Goal: Task Accomplishment & Management: Use online tool/utility

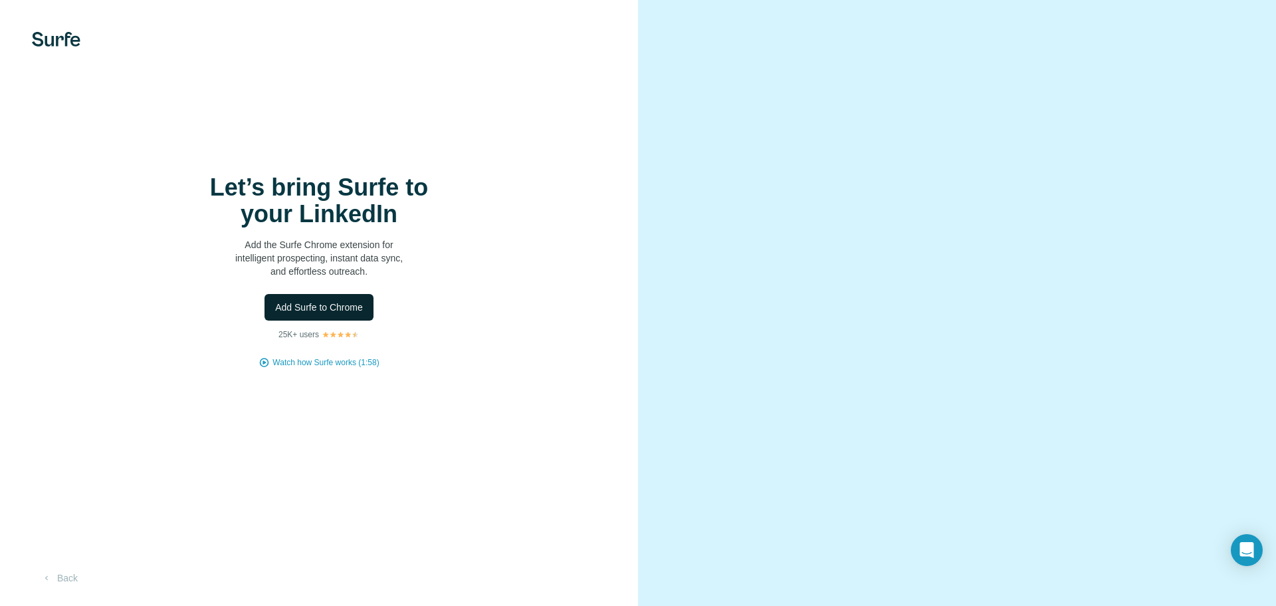
click at [325, 304] on span "Add Surfe to Chrome" at bounding box center [319, 306] width 88 height 13
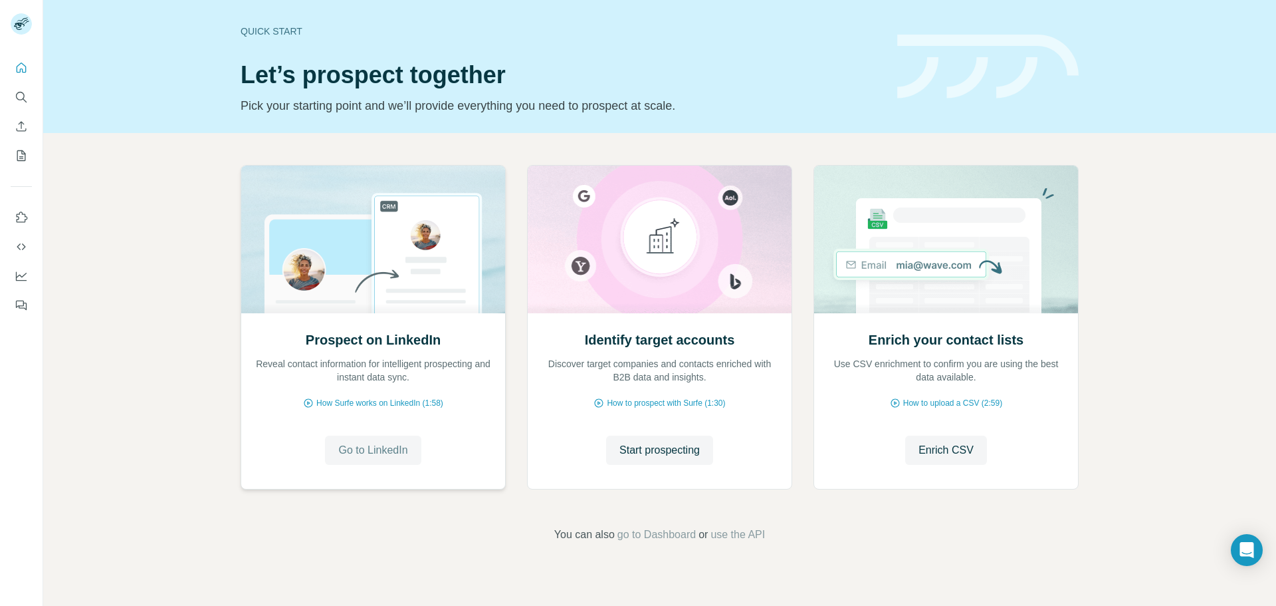
click at [359, 451] on span "Go to LinkedIn" at bounding box center [372, 450] width 69 height 16
click at [364, 448] on span "Go to LinkedIn" at bounding box center [372, 450] width 69 height 16
